Goal: Information Seeking & Learning: Find contact information

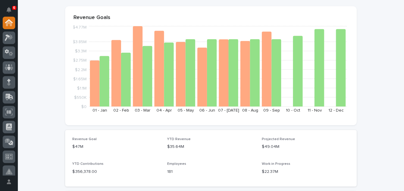
scroll to position [59, 0]
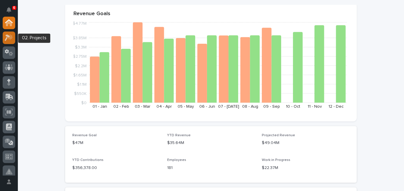
click at [12, 40] on icon at bounding box center [9, 37] width 9 height 7
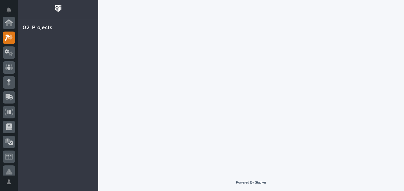
scroll to position [15, 0]
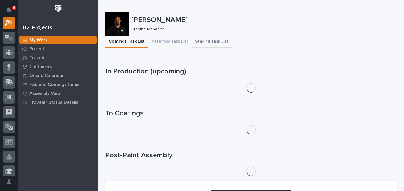
click at [204, 40] on button "Staging Task List" at bounding box center [212, 42] width 40 height 12
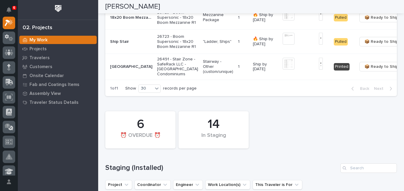
scroll to position [149, 0]
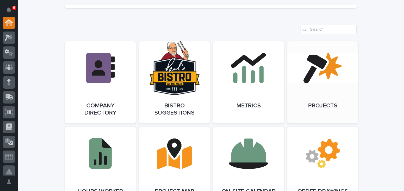
scroll to position [535, 0]
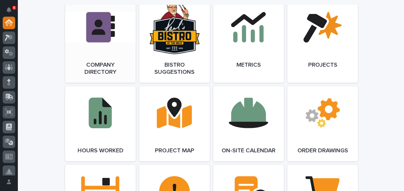
click at [93, 68] on link "Open Link" at bounding box center [100, 42] width 70 height 82
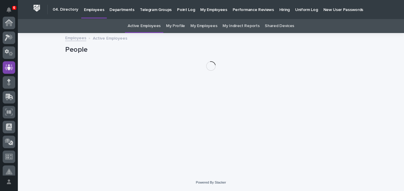
scroll to position [45, 0]
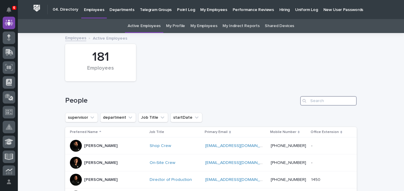
click at [322, 99] on input "Search" at bounding box center [328, 101] width 57 height 10
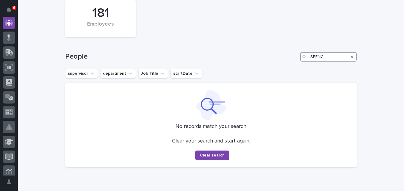
scroll to position [30, 0]
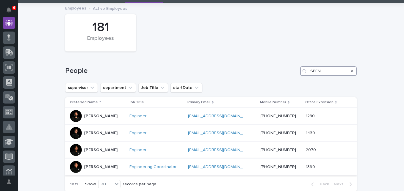
type input "SPEN"
click at [97, 166] on p "Spenser Yoder" at bounding box center [100, 166] width 33 height 5
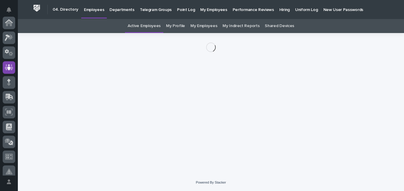
scroll to position [45, 0]
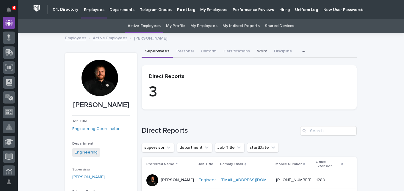
click at [256, 52] on button "Work" at bounding box center [261, 52] width 17 height 12
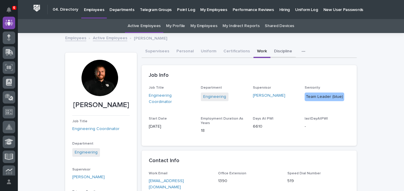
click at [277, 51] on button "Discipline" at bounding box center [282, 52] width 25 height 12
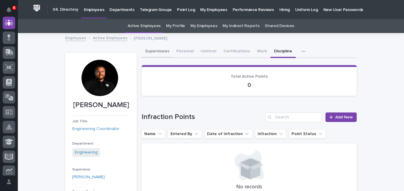
click at [150, 51] on button "Supervisees" at bounding box center [157, 52] width 31 height 12
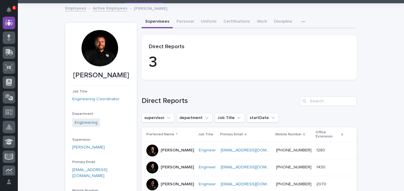
scroll to position [59, 0]
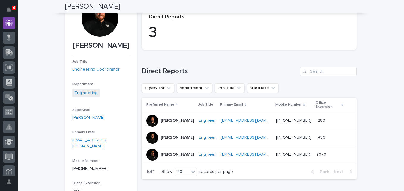
click at [168, 152] on p "Sid Pareek" at bounding box center [177, 154] width 33 height 5
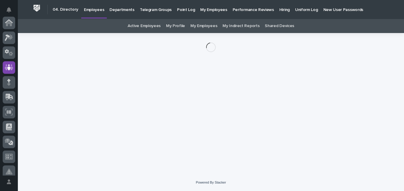
scroll to position [45, 0]
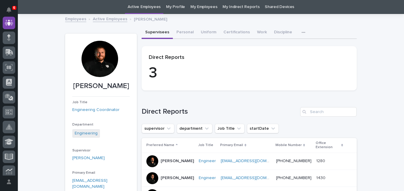
scroll to position [49, 0]
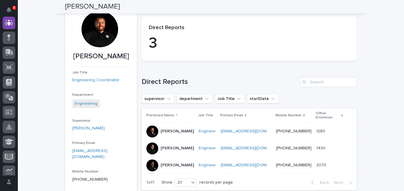
click at [167, 129] on p "Jack Erickson" at bounding box center [177, 131] width 33 height 5
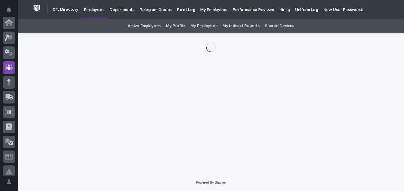
scroll to position [45, 0]
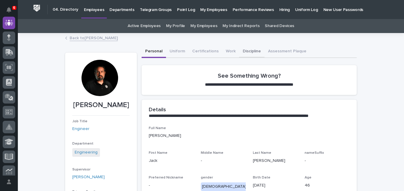
click at [245, 51] on button "Discipline" at bounding box center [251, 52] width 25 height 12
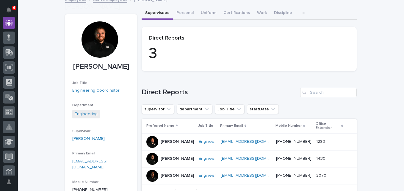
scroll to position [79, 0]
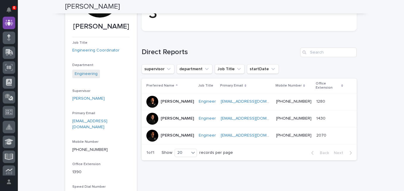
click at [171, 133] on p "Sid Pareek" at bounding box center [177, 135] width 33 height 5
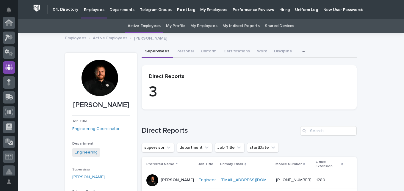
scroll to position [19, 0]
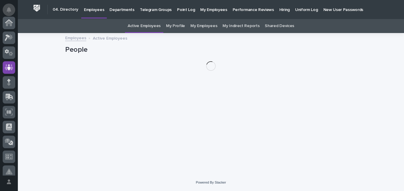
scroll to position [45, 0]
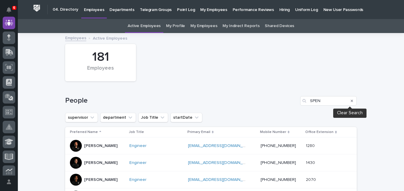
click at [351, 101] on icon "Search" at bounding box center [352, 101] width 2 height 4
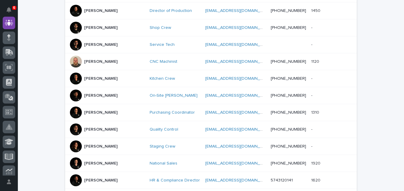
scroll to position [178, 0]
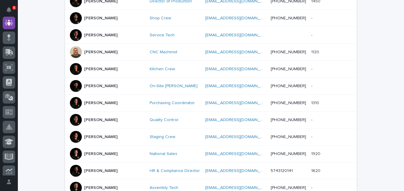
click at [105, 136] on p "Ashley Palazzolo" at bounding box center [100, 136] width 33 height 5
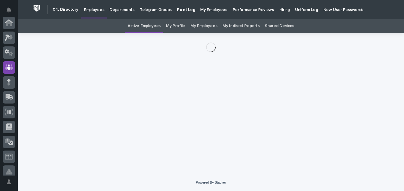
scroll to position [45, 0]
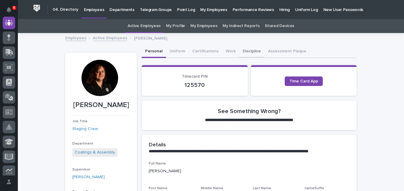
click at [249, 52] on button "Discipline" at bounding box center [251, 52] width 25 height 12
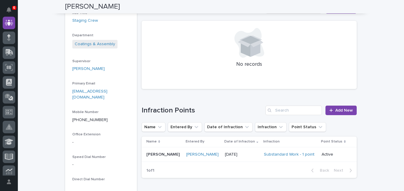
scroll to position [119, 0]
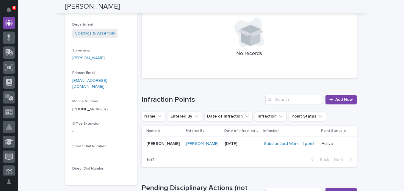
click at [160, 145] on p "Ashley Palazzolo" at bounding box center [163, 143] width 35 height 6
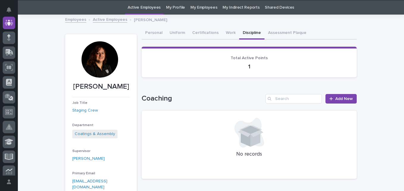
scroll to position [19, 0]
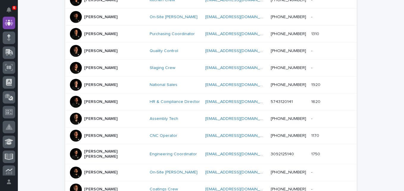
scroll to position [257, 0]
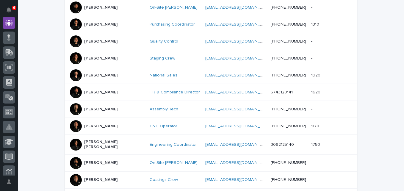
click at [104, 110] on p "Austin Schwartz" at bounding box center [100, 109] width 33 height 5
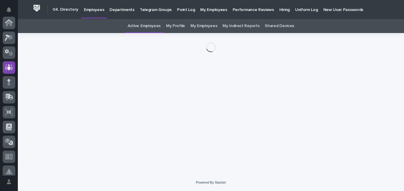
scroll to position [45, 0]
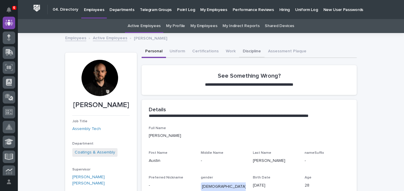
click at [241, 51] on button "Discipline" at bounding box center [251, 52] width 25 height 12
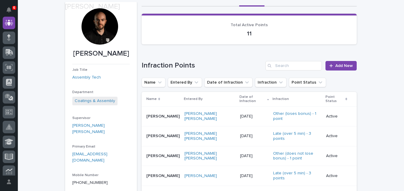
scroll to position [59, 0]
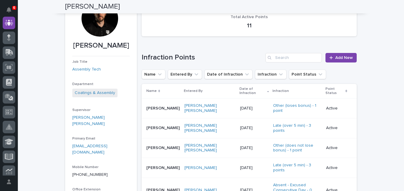
click at [163, 144] on p "Austin Schwartz" at bounding box center [163, 147] width 35 height 6
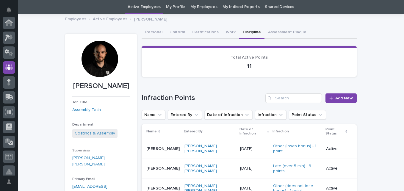
scroll to position [45, 0]
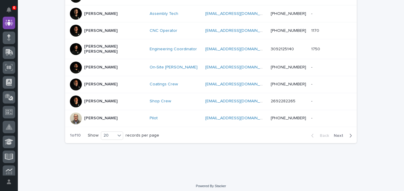
scroll to position [353, 0]
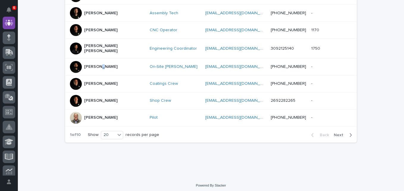
click at [97, 65] on p "Ben Miller" at bounding box center [100, 66] width 33 height 5
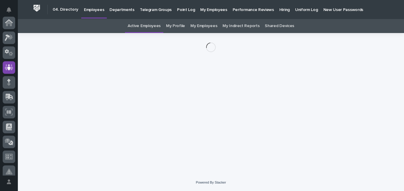
scroll to position [45, 0]
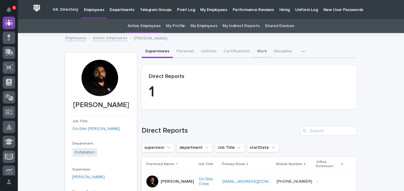
click at [257, 51] on button "Work" at bounding box center [261, 52] width 17 height 12
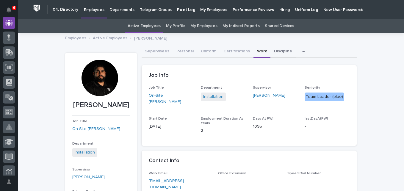
click at [271, 51] on button "Discipline" at bounding box center [282, 52] width 25 height 12
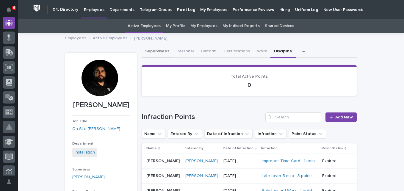
click at [151, 51] on button "Supervisees" at bounding box center [157, 52] width 31 height 12
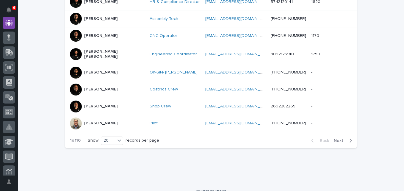
scroll to position [353, 0]
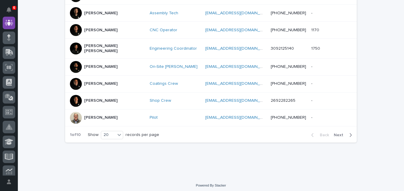
click at [339, 133] on span "Next" at bounding box center [340, 135] width 13 height 4
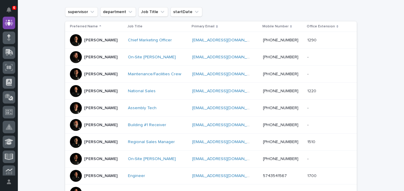
scroll to position [115, 0]
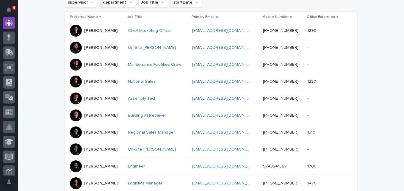
click at [108, 115] on p "Bubba Bontrager" at bounding box center [100, 115] width 33 height 5
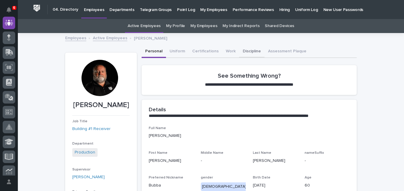
click at [249, 53] on button "Discipline" at bounding box center [251, 52] width 25 height 12
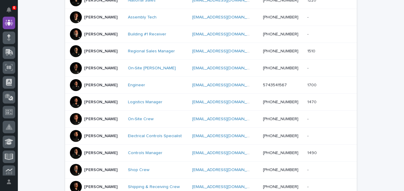
scroll to position [197, 0]
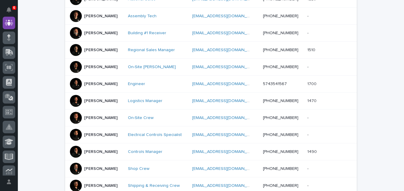
click at [98, 101] on p "Caleb Oetjen" at bounding box center [100, 100] width 33 height 5
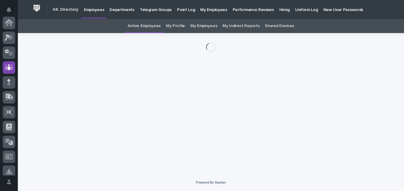
scroll to position [45, 0]
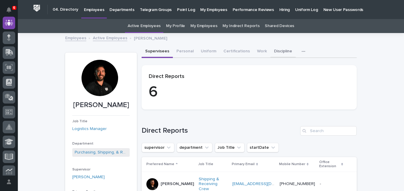
click at [271, 51] on button "Discipline" at bounding box center [282, 52] width 25 height 12
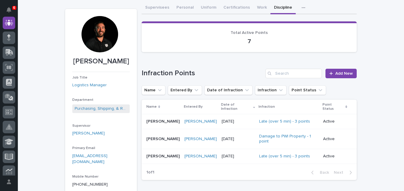
scroll to position [59, 0]
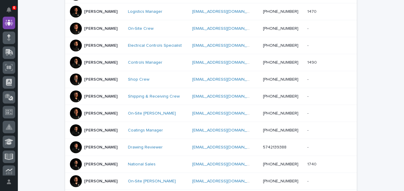
scroll to position [316, 0]
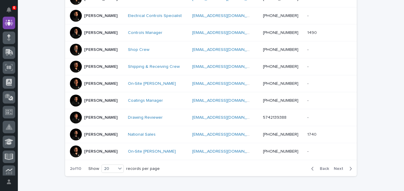
click at [336, 169] on span "Next" at bounding box center [340, 169] width 13 height 4
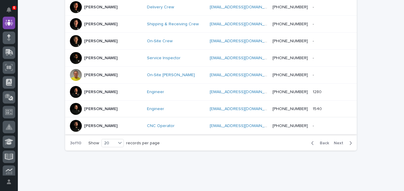
scroll to position [359, 0]
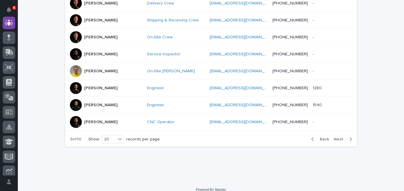
click at [337, 137] on span "Next" at bounding box center [340, 139] width 13 height 4
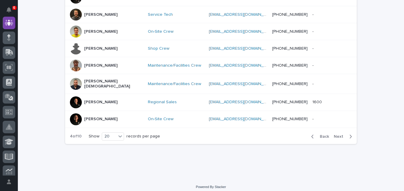
scroll to position [353, 0]
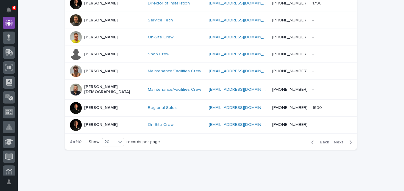
click at [86, 84] on p "Jethro Crist" at bounding box center [113, 89] width 59 height 10
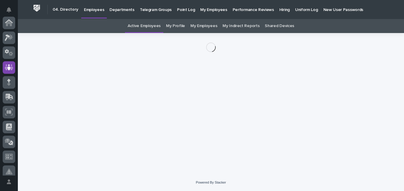
scroll to position [45, 0]
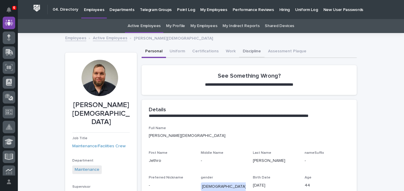
click at [246, 52] on button "Discipline" at bounding box center [251, 52] width 25 height 12
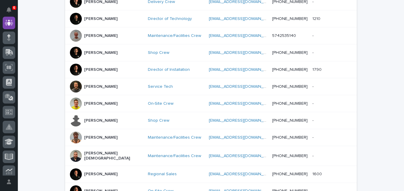
scroll to position [316, 0]
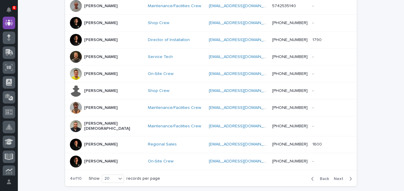
click at [340, 177] on span "Next" at bounding box center [340, 179] width 13 height 4
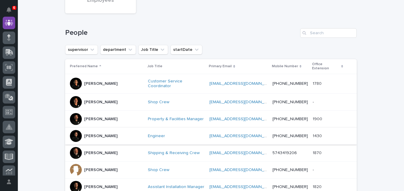
scroll to position [79, 0]
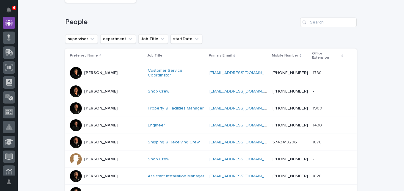
click at [92, 140] on p "John Myers" at bounding box center [100, 142] width 33 height 5
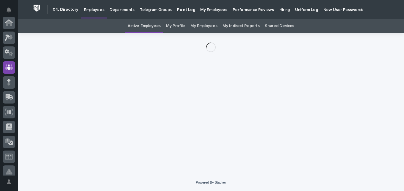
scroll to position [45, 0]
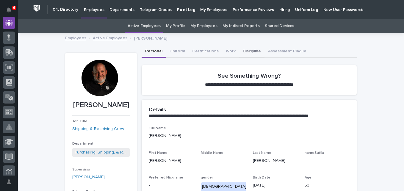
click at [245, 51] on button "Discipline" at bounding box center [251, 52] width 25 height 12
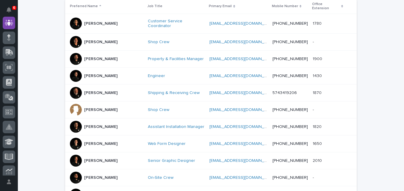
scroll to position [138, 0]
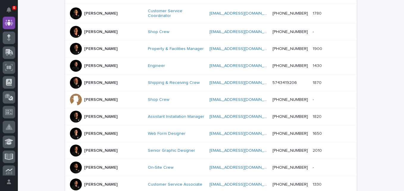
click at [96, 114] on p "Jon Martin" at bounding box center [100, 116] width 33 height 5
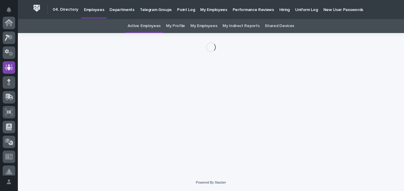
scroll to position [45, 0]
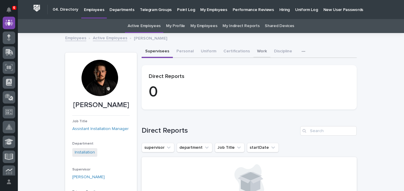
click at [258, 50] on button "Work" at bounding box center [261, 52] width 17 height 12
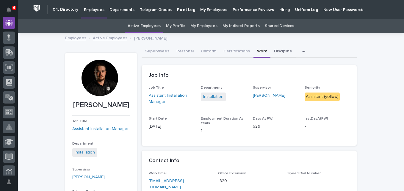
click at [274, 51] on button "Discipline" at bounding box center [282, 52] width 25 height 12
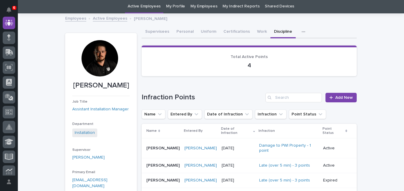
scroll to position [30, 0]
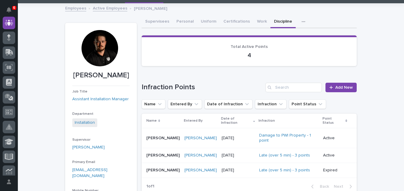
click at [152, 134] on p "Jon Martin" at bounding box center [163, 137] width 35 height 6
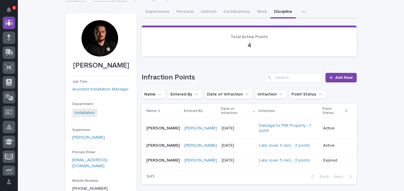
scroll to position [49, 0]
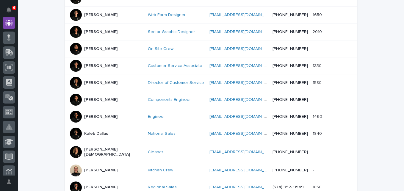
scroll to position [257, 0]
click at [99, 63] on p "Josh Arnett" at bounding box center [100, 65] width 33 height 5
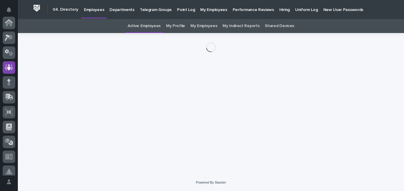
scroll to position [45, 0]
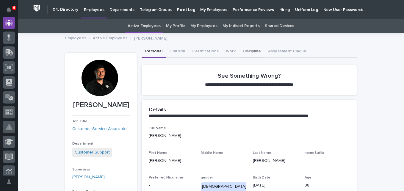
click at [241, 52] on button "Discipline" at bounding box center [251, 52] width 25 height 12
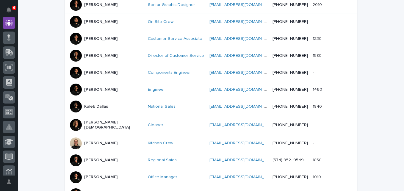
scroll to position [316, 0]
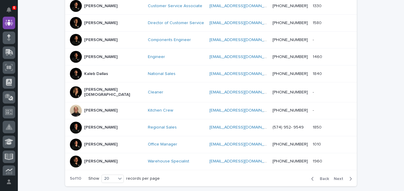
click at [90, 108] on p "Kate Miller" at bounding box center [100, 110] width 33 height 5
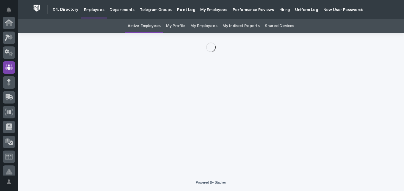
scroll to position [45, 0]
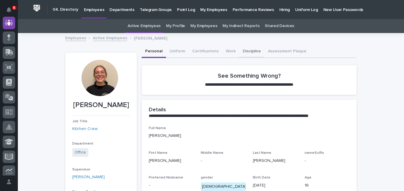
click at [247, 51] on button "Discipline" at bounding box center [251, 52] width 25 height 12
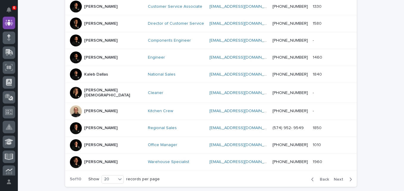
scroll to position [316, 0]
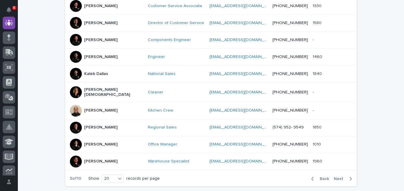
click at [104, 142] on p "Kendra Gingerich" at bounding box center [100, 144] width 33 height 5
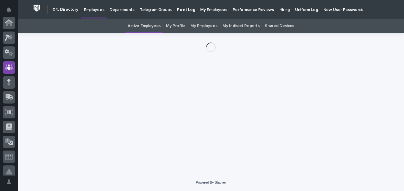
scroll to position [45, 0]
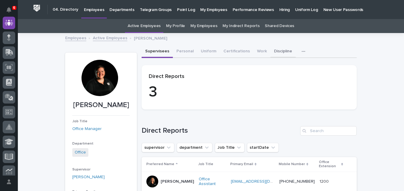
click at [274, 52] on button "Discipline" at bounding box center [282, 52] width 25 height 12
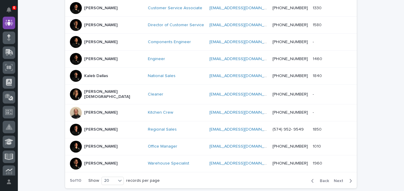
scroll to position [316, 0]
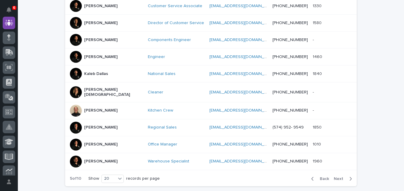
click at [338, 177] on span "Next" at bounding box center [340, 179] width 13 height 4
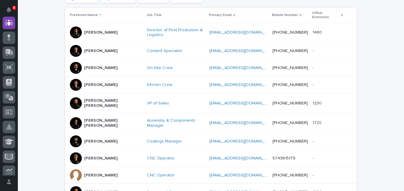
scroll to position [108, 0]
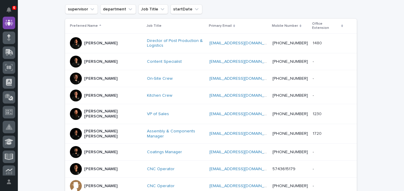
click at [91, 93] on p "Kristy Yoder" at bounding box center [100, 95] width 33 height 5
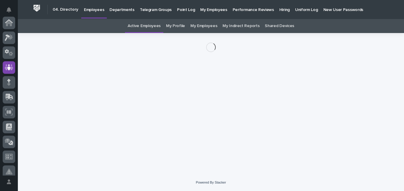
scroll to position [45, 0]
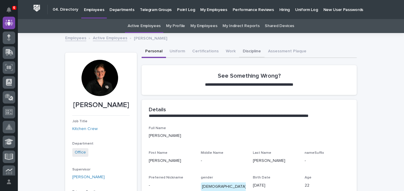
click at [252, 52] on button "Discipline" at bounding box center [251, 52] width 25 height 12
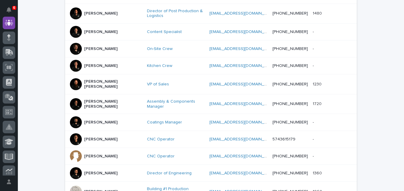
scroll to position [108, 0]
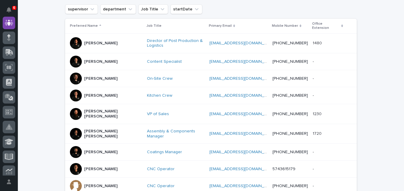
click at [98, 41] on p "Ken Overmyer" at bounding box center [100, 43] width 33 height 5
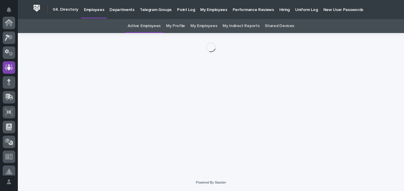
scroll to position [45, 0]
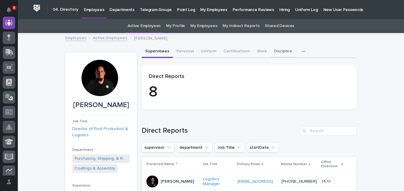
click at [274, 51] on button "Discipline" at bounding box center [282, 52] width 25 height 12
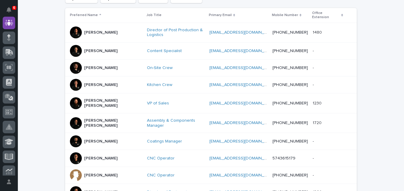
scroll to position [138, 0]
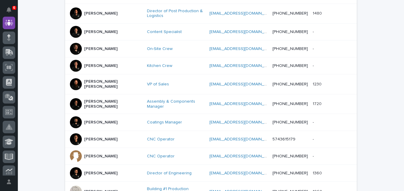
click at [91, 99] on p "Kyle Dean Miller" at bounding box center [113, 104] width 58 height 10
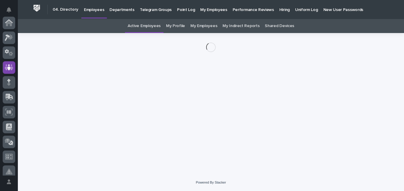
scroll to position [45, 0]
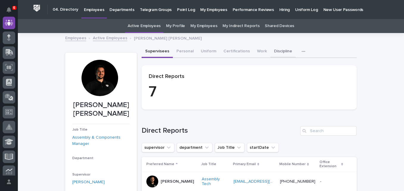
click at [275, 52] on button "Discipline" at bounding box center [282, 52] width 25 height 12
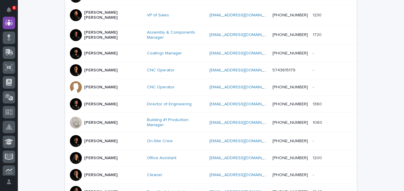
scroll to position [208, 0]
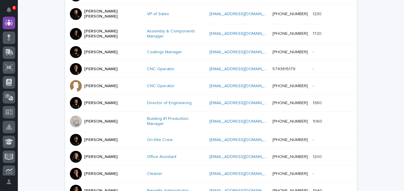
click at [97, 101] on p "Leighton Yoder" at bounding box center [100, 103] width 33 height 5
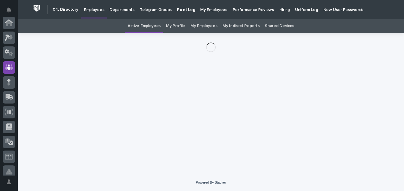
scroll to position [45, 0]
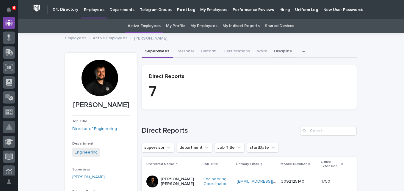
click at [273, 52] on button "Discipline" at bounding box center [282, 52] width 25 height 12
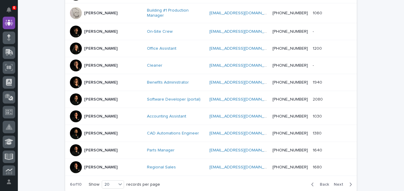
scroll to position [346, 0]
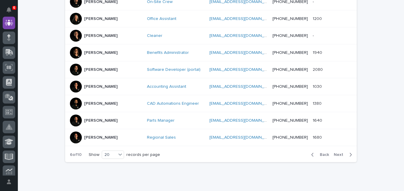
click at [91, 67] on p "Madhav Neupane" at bounding box center [100, 69] width 33 height 5
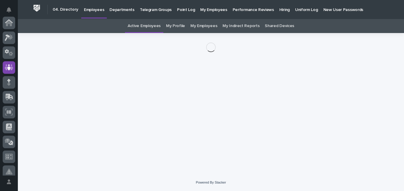
scroll to position [45, 0]
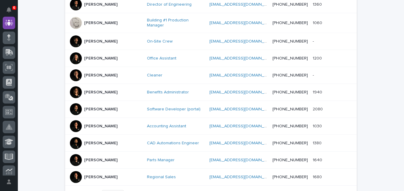
scroll to position [316, 0]
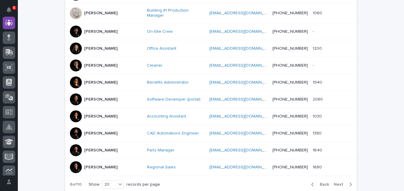
click at [336, 182] on span "Next" at bounding box center [340, 184] width 13 height 4
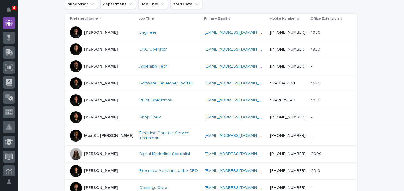
scroll to position [108, 0]
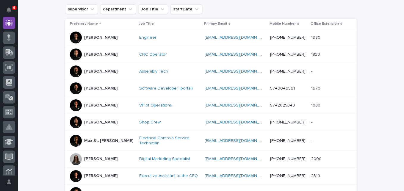
click at [93, 38] on p "Marston Norris" at bounding box center [100, 37] width 33 height 5
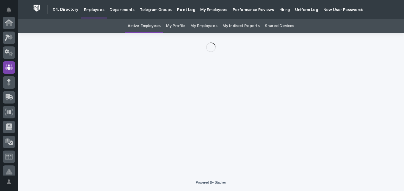
scroll to position [45, 0]
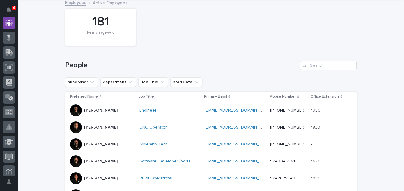
scroll to position [49, 0]
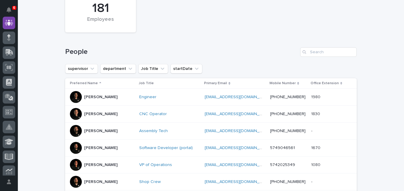
click at [96, 114] on p "Matt Beachy" at bounding box center [100, 114] width 33 height 5
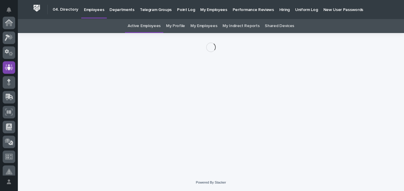
scroll to position [45, 0]
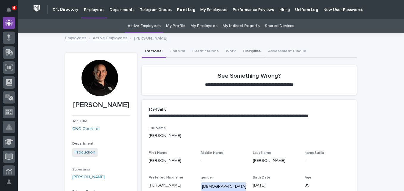
click at [250, 51] on button "Discipline" at bounding box center [251, 52] width 25 height 12
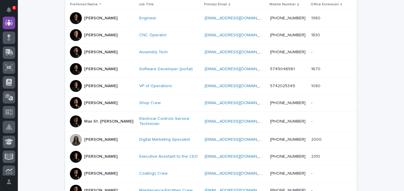
scroll to position [138, 0]
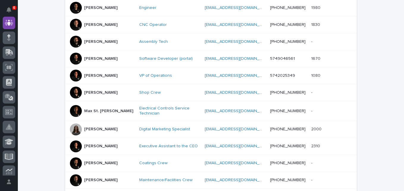
click at [91, 77] on p "Matt Jarvis" at bounding box center [100, 75] width 33 height 5
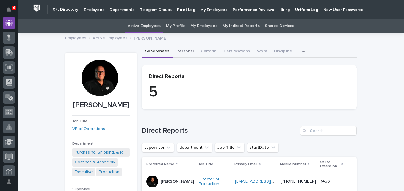
click at [178, 51] on button "Personal" at bounding box center [185, 52] width 24 height 12
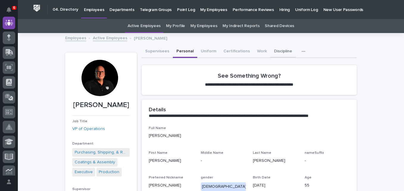
click at [277, 51] on button "Discipline" at bounding box center [282, 52] width 25 height 12
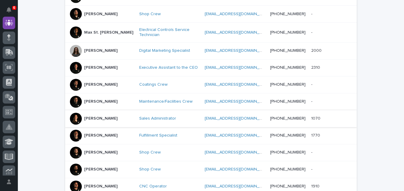
scroll to position [227, 0]
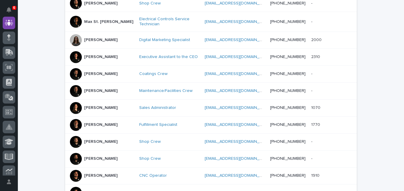
click at [87, 108] on p "Michelle Moore" at bounding box center [100, 107] width 33 height 5
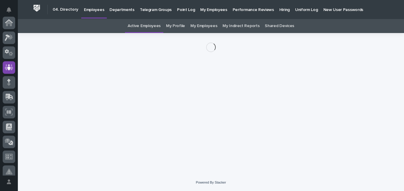
scroll to position [45, 0]
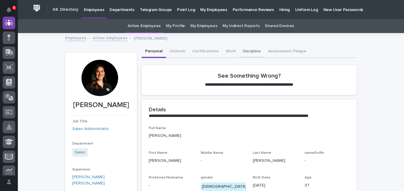
click at [242, 52] on button "Discipline" at bounding box center [251, 52] width 25 height 12
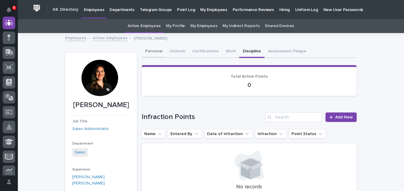
click at [153, 52] on button "Personal" at bounding box center [154, 52] width 24 height 12
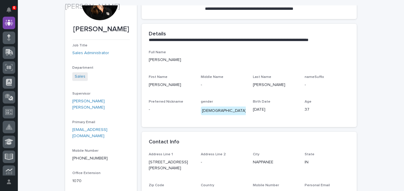
scroll to position [89, 0]
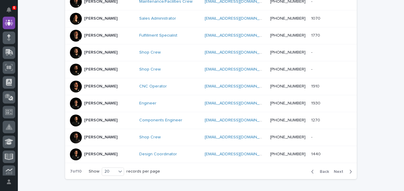
scroll to position [346, 0]
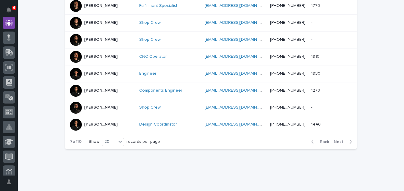
click at [339, 143] on span "Next" at bounding box center [340, 142] width 13 height 4
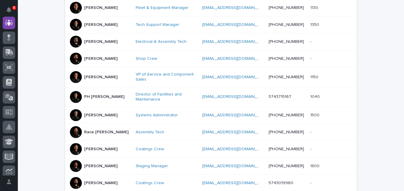
scroll to position [168, 0]
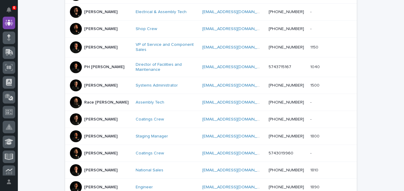
click at [102, 104] on p "Race Berkey" at bounding box center [106, 102] width 44 height 5
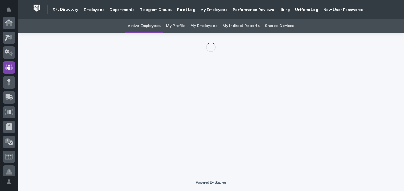
scroll to position [45, 0]
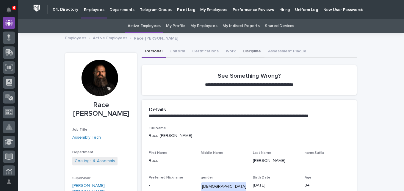
click at [244, 51] on button "Discipline" at bounding box center [251, 52] width 25 height 12
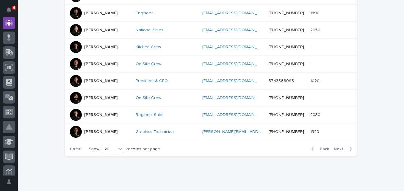
scroll to position [346, 0]
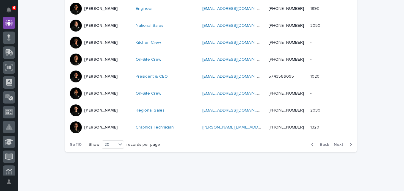
click at [341, 146] on span "Next" at bounding box center [340, 144] width 13 height 4
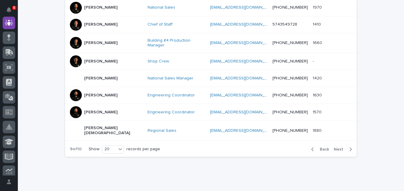
scroll to position [353, 0]
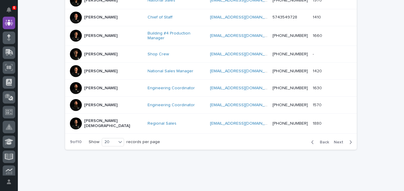
click at [336, 140] on span "Next" at bounding box center [340, 142] width 13 height 4
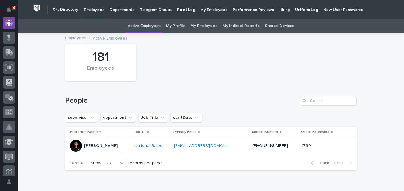
click at [249, 9] on p "Performance Reviews" at bounding box center [253, 6] width 41 height 12
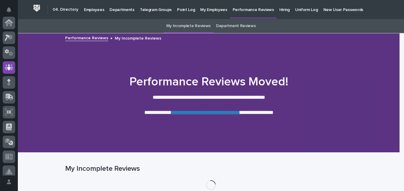
scroll to position [45, 0]
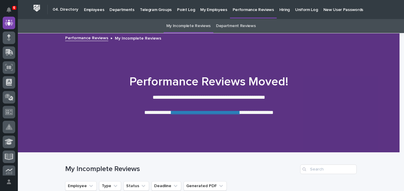
click at [279, 10] on p "Hiring" at bounding box center [284, 6] width 10 height 12
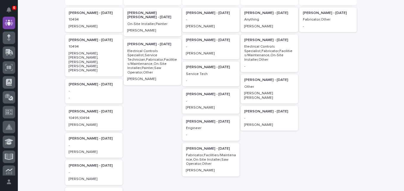
scroll to position [59, 0]
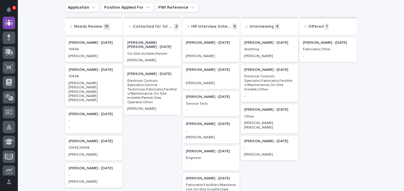
click at [267, 49] on p "Anything" at bounding box center [269, 49] width 50 height 4
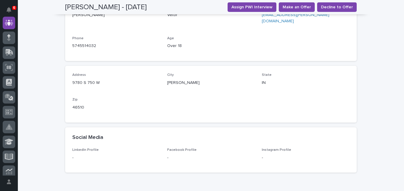
scroll to position [327, 0]
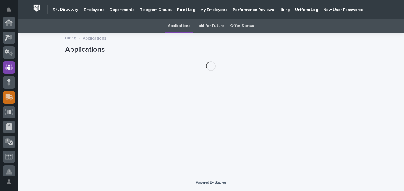
scroll to position [45, 0]
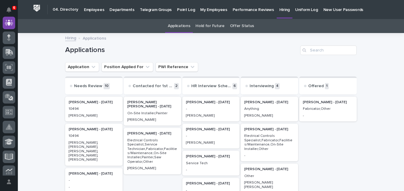
click at [254, 139] on p "Electrical Controls Specialist,Fabricator,Facilities/Maintenance,On-Site Instal…" at bounding box center [269, 142] width 50 height 17
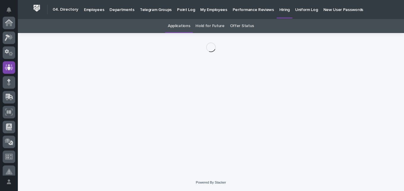
scroll to position [45, 0]
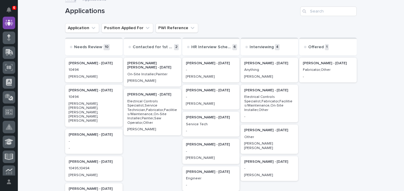
scroll to position [79, 0]
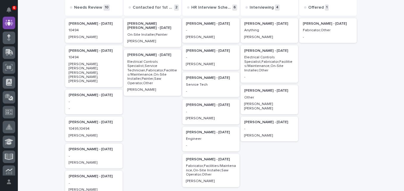
click at [205, 160] on p "Todd Stutzman - 04/27/25" at bounding box center [211, 159] width 50 height 4
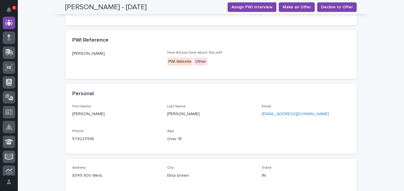
scroll to position [208, 0]
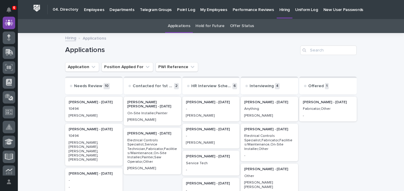
click at [235, 10] on p "Performance Reviews" at bounding box center [253, 6] width 41 height 12
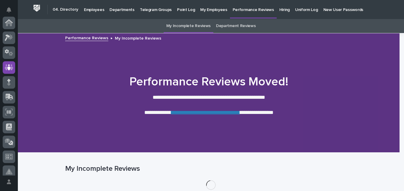
scroll to position [45, 0]
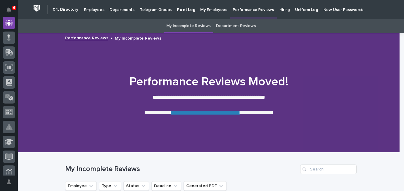
click at [181, 10] on p "Point Log" at bounding box center [186, 6] width 18 height 12
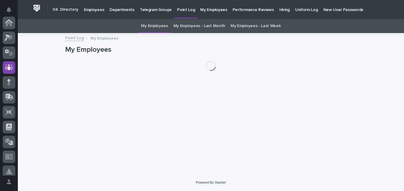
scroll to position [45, 0]
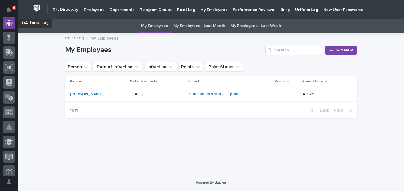
click at [10, 24] on icon at bounding box center [9, 23] width 4 height 6
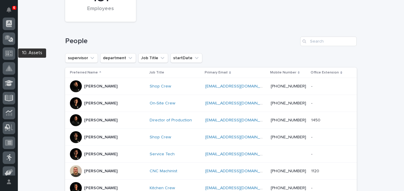
scroll to position [104, 0]
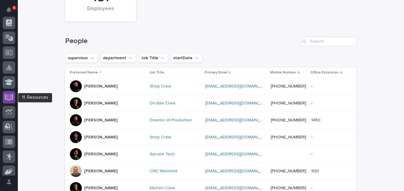
click at [10, 98] on icon at bounding box center [9, 97] width 7 height 6
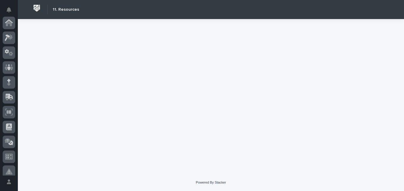
scroll to position [178, 0]
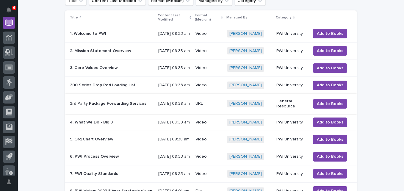
scroll to position [59, 0]
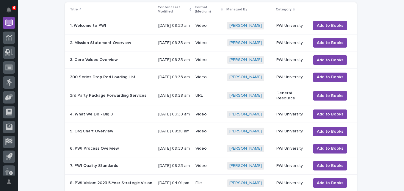
click at [95, 134] on p "5. Org Chart Overview" at bounding box center [92, 131] width 45 height 6
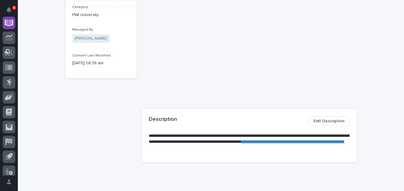
scroll to position [131, 0]
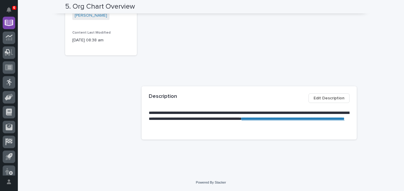
click at [245, 121] on link "**********" at bounding box center [293, 119] width 103 height 4
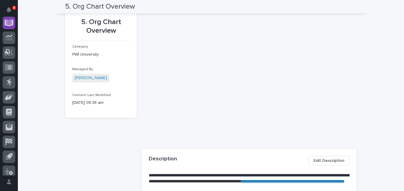
scroll to position [42, 0]
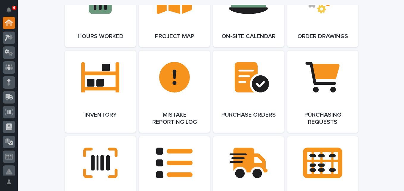
scroll to position [654, 0]
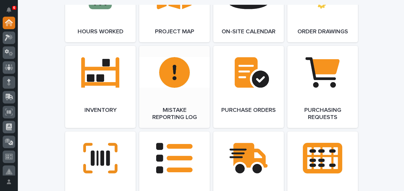
click at [176, 112] on link "Open Link" at bounding box center [174, 87] width 70 height 82
click at [165, 97] on link "Open Link" at bounding box center [174, 87] width 70 height 82
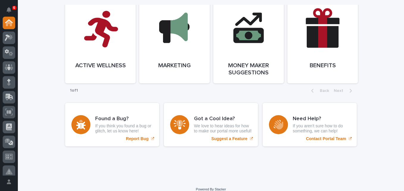
scroll to position [1213, 0]
